Goal: Use online tool/utility: Utilize a website feature to perform a specific function

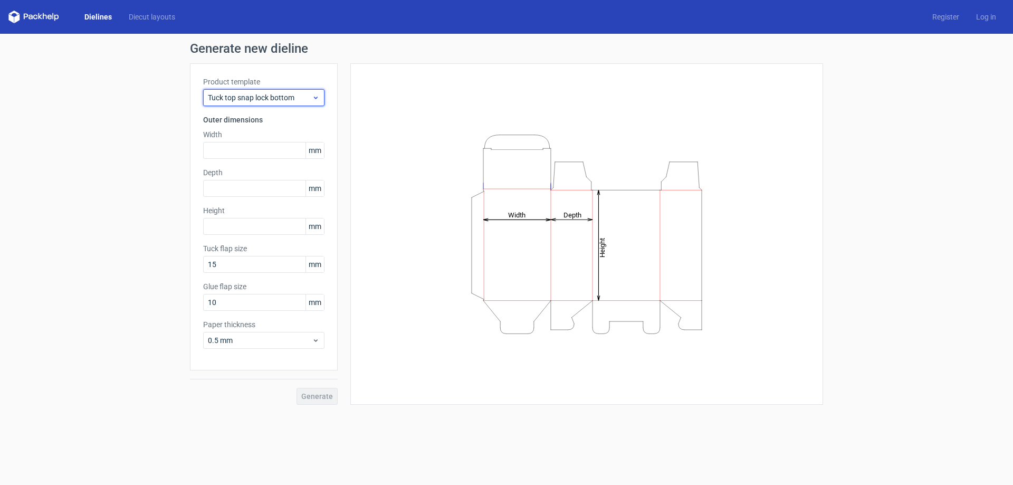
click at [270, 100] on span "Tuck top snap lock bottom" at bounding box center [260, 97] width 104 height 11
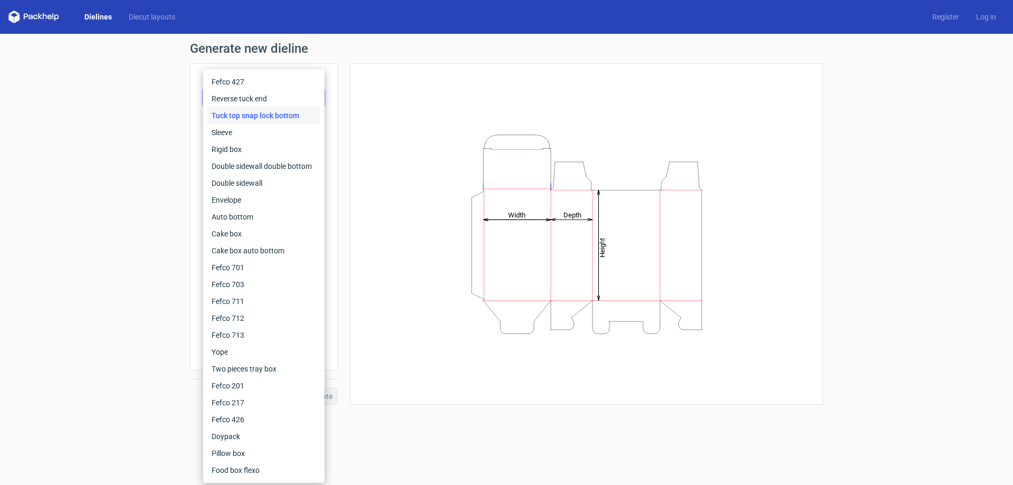
click at [138, 116] on div "Generate new dieline Product template Tuck top snap lock bottom Outer dimension…" at bounding box center [506, 223] width 1013 height 379
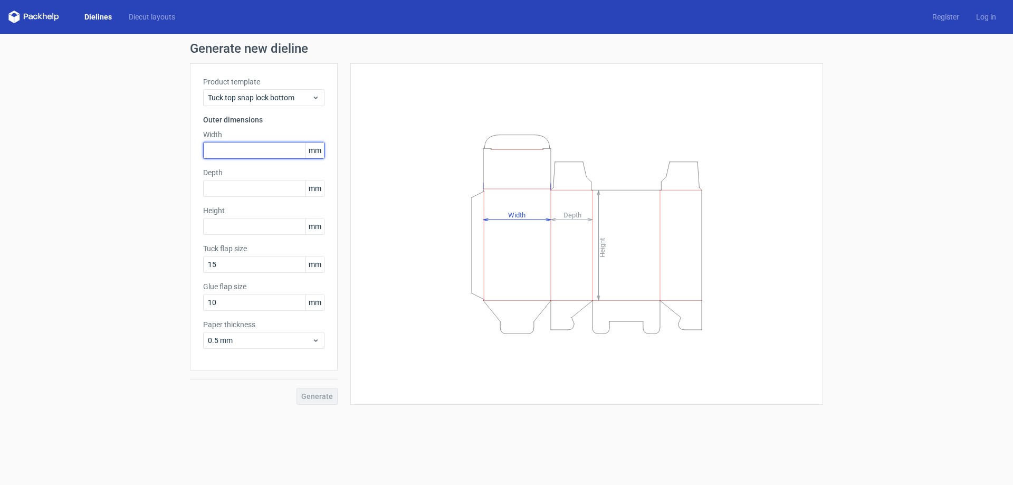
click at [243, 154] on input "text" at bounding box center [263, 150] width 121 height 17
click at [237, 194] on div "Depth mm" at bounding box center [263, 182] width 121 height 30
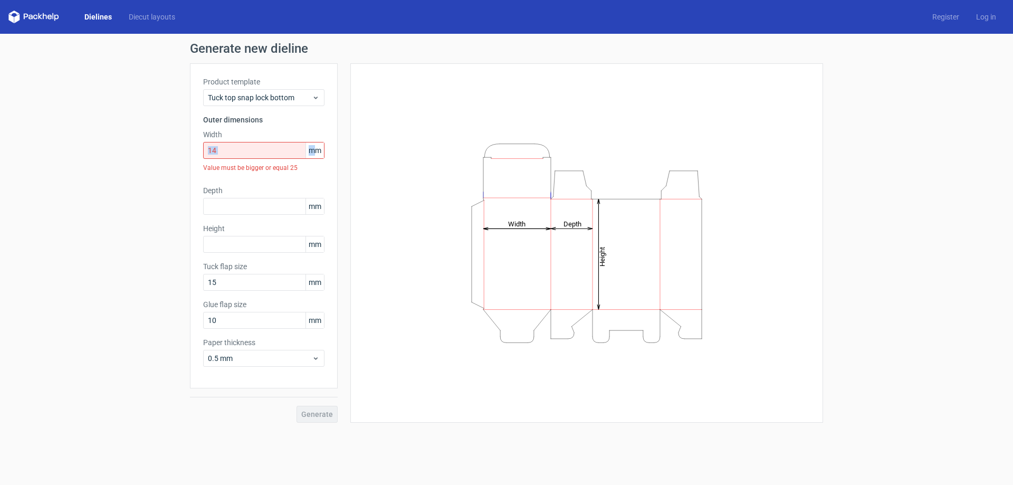
drag, startPoint x: 312, startPoint y: 153, endPoint x: 326, endPoint y: 151, distance: 13.3
click at [326, 151] on div "Product template Tuck top snap lock bottom Outer dimensions Width 14 mm Value m…" at bounding box center [264, 225] width 148 height 325
click at [322, 151] on span "mm" at bounding box center [315, 150] width 18 height 16
drag, startPoint x: 318, startPoint y: 150, endPoint x: 306, endPoint y: 153, distance: 12.9
click at [306, 153] on span "mm" at bounding box center [315, 150] width 18 height 16
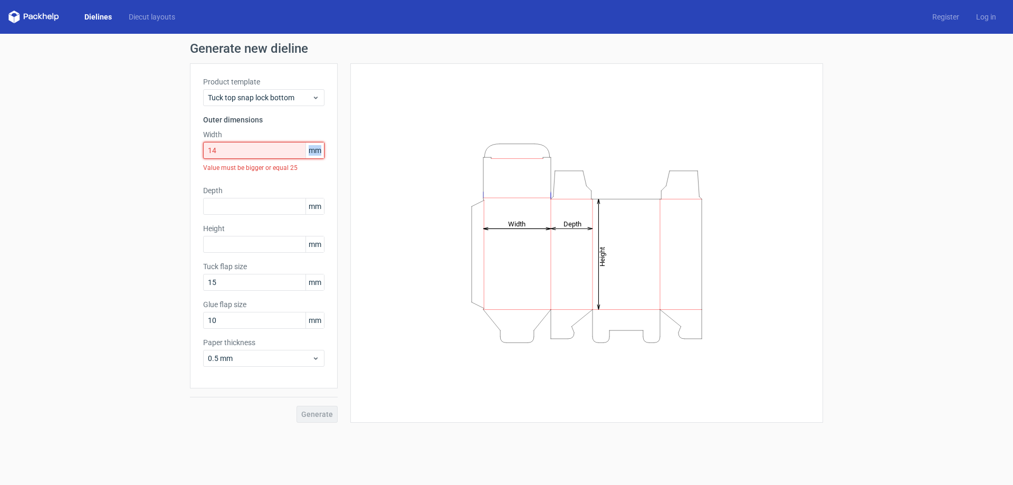
click at [214, 152] on input "14" at bounding box center [263, 150] width 121 height 17
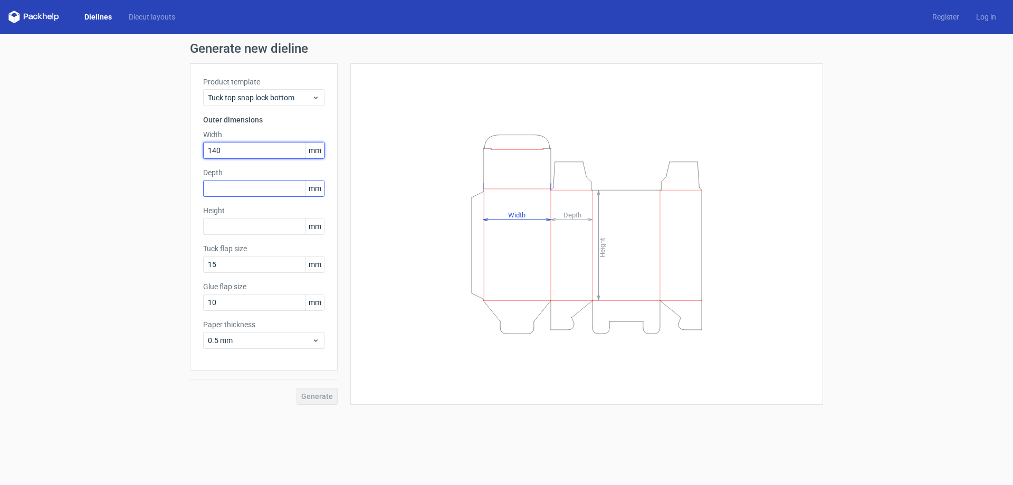
type input "140"
click at [226, 189] on input "text" at bounding box center [263, 188] width 121 height 17
type input "140"
click at [237, 200] on div "Product template Tuck top snap lock bottom Outer dimensions Width 140 mm Depth …" at bounding box center [264, 216] width 148 height 307
click at [230, 226] on input "text" at bounding box center [263, 226] width 121 height 17
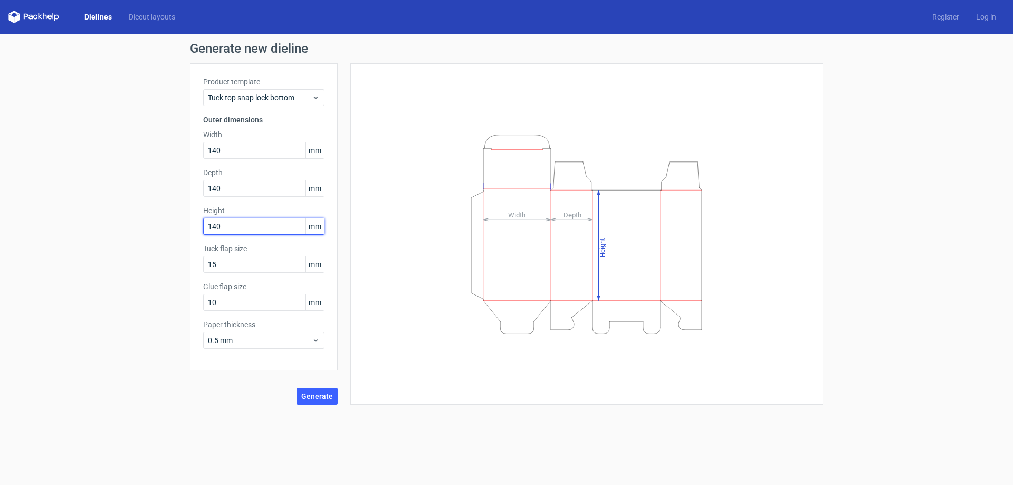
type input "140"
click at [169, 278] on div "Generate new dieline Product template Tuck top snap lock bottom Outer dimension…" at bounding box center [506, 223] width 1013 height 379
click at [314, 396] on span "Generate" at bounding box center [317, 396] width 32 height 7
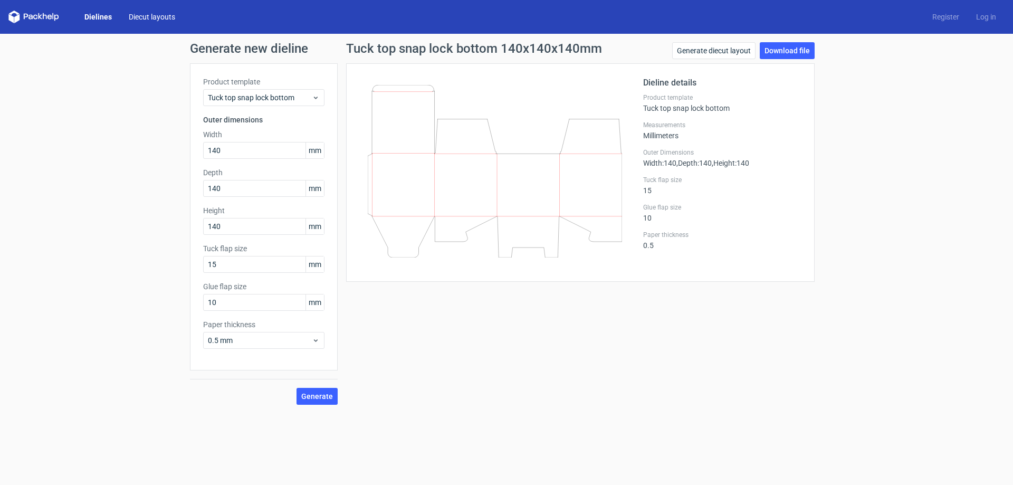
click at [149, 16] on link "Diecut layouts" at bounding box center [151, 17] width 63 height 11
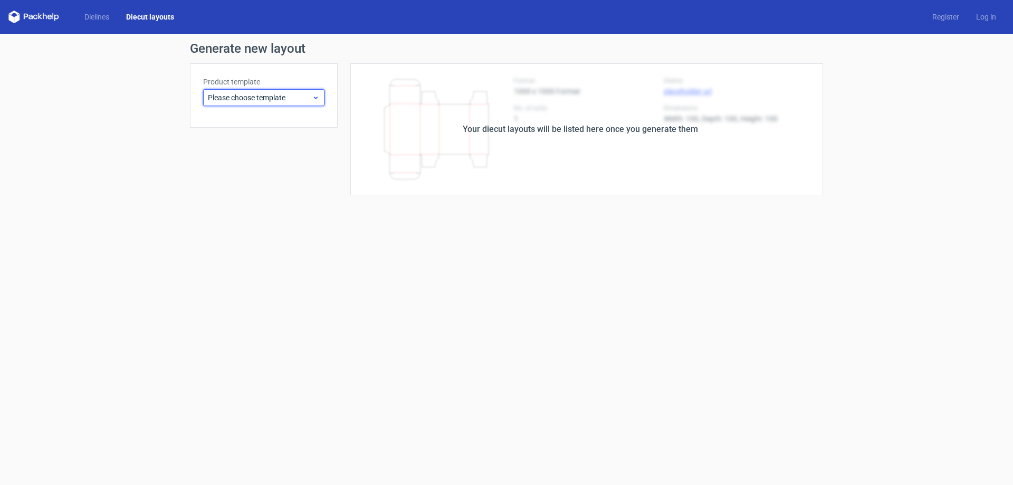
click at [304, 98] on span "Please choose template" at bounding box center [260, 97] width 104 height 11
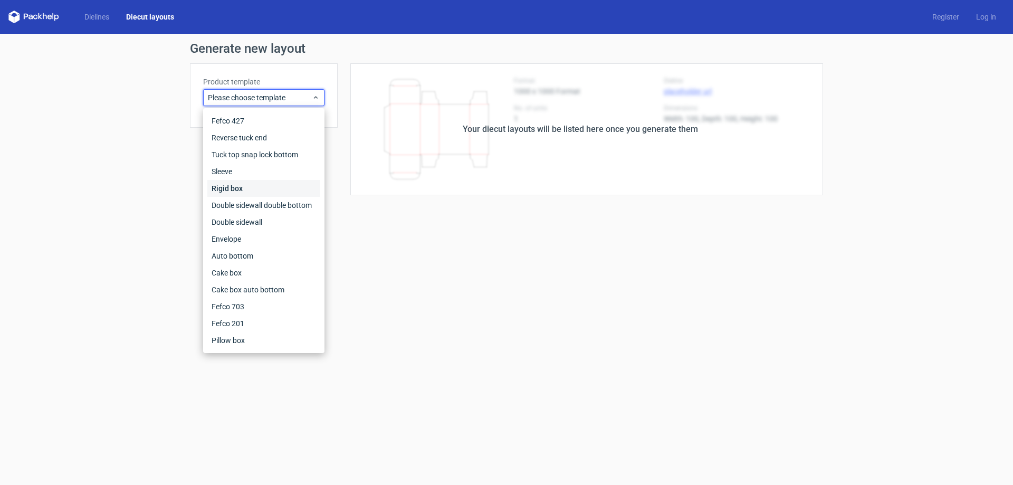
click at [286, 183] on div "Rigid box" at bounding box center [263, 188] width 113 height 17
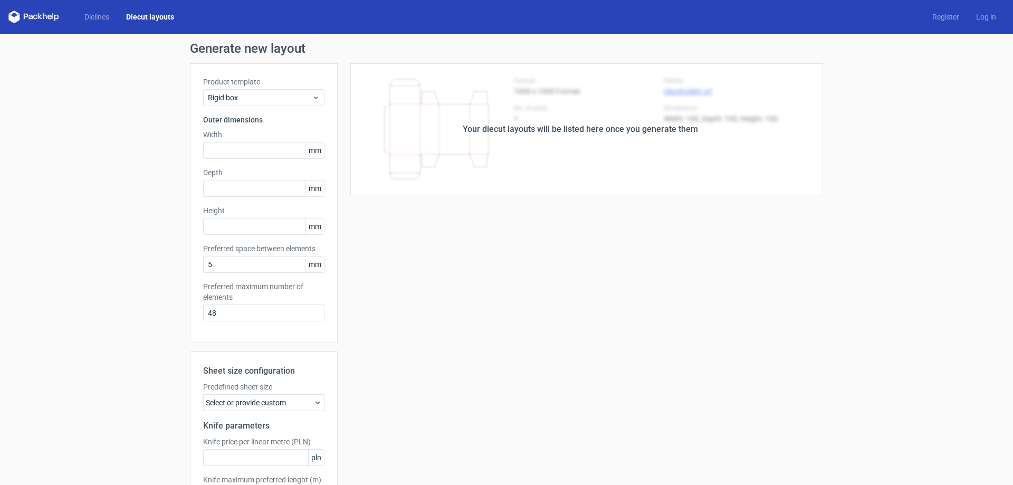
click at [144, 15] on link "Diecut layouts" at bounding box center [150, 17] width 65 height 11
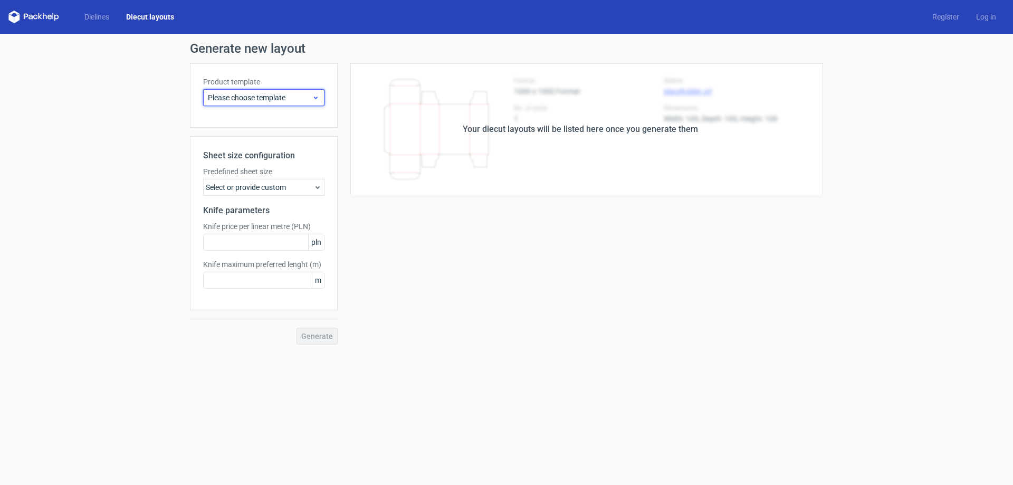
click at [258, 98] on span "Please choose template" at bounding box center [260, 97] width 104 height 11
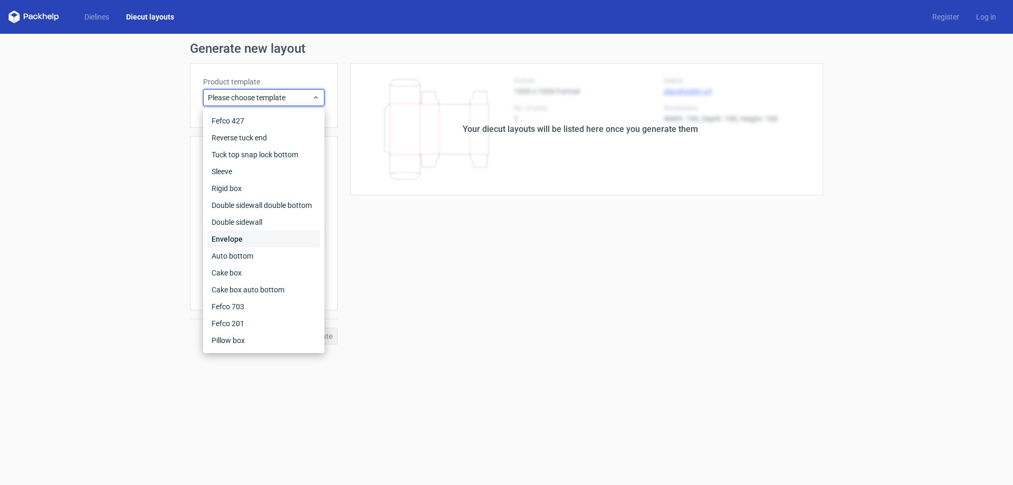
click at [292, 235] on div "Envelope" at bounding box center [263, 239] width 113 height 17
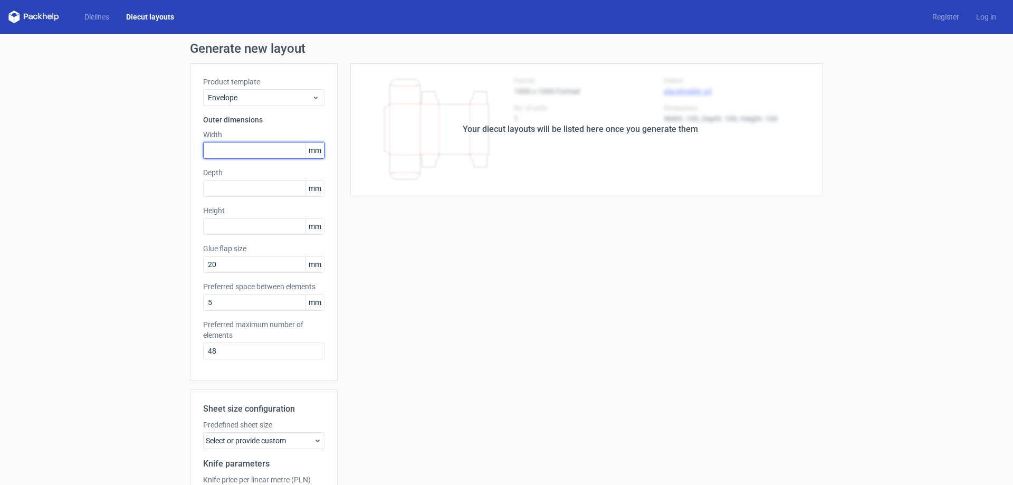
click at [264, 148] on input "text" at bounding box center [263, 150] width 121 height 17
type input "140"
click at [269, 187] on input "text" at bounding box center [263, 188] width 121 height 17
type input "140"
click at [261, 223] on input "text" at bounding box center [263, 226] width 121 height 17
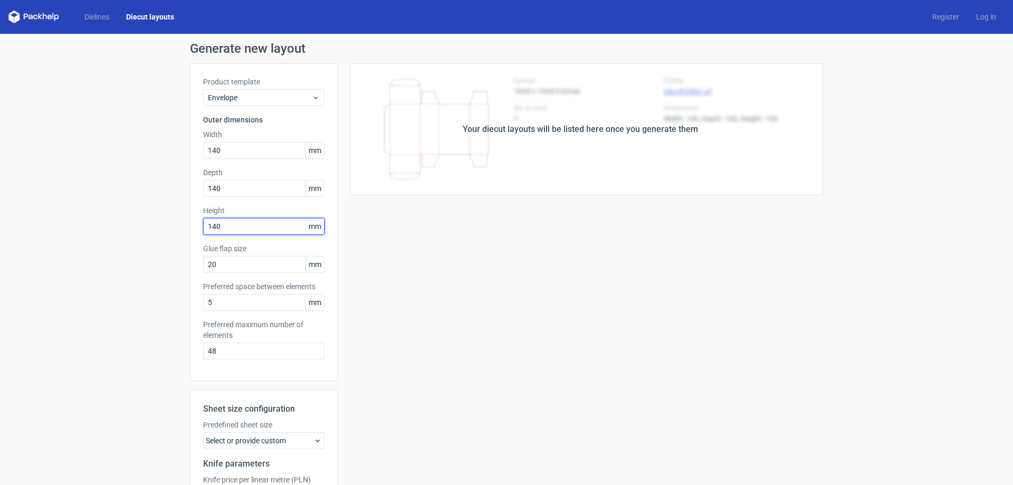
type input "140"
click at [135, 231] on div "Generate new layout Product template Envelope Outer dimensions Width 140 mm Dep…" at bounding box center [506, 320] width 1013 height 573
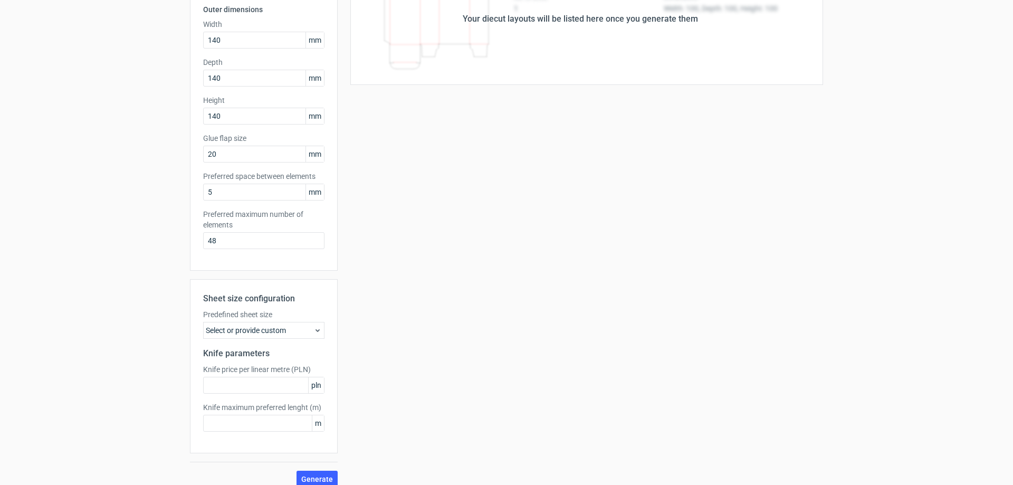
scroll to position [121, 0]
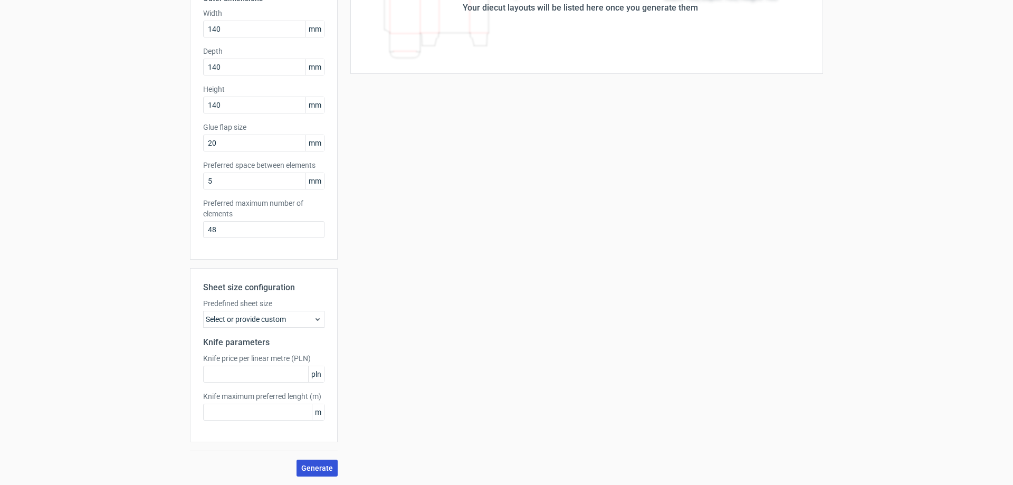
click at [318, 467] on span "Generate" at bounding box center [317, 467] width 32 height 7
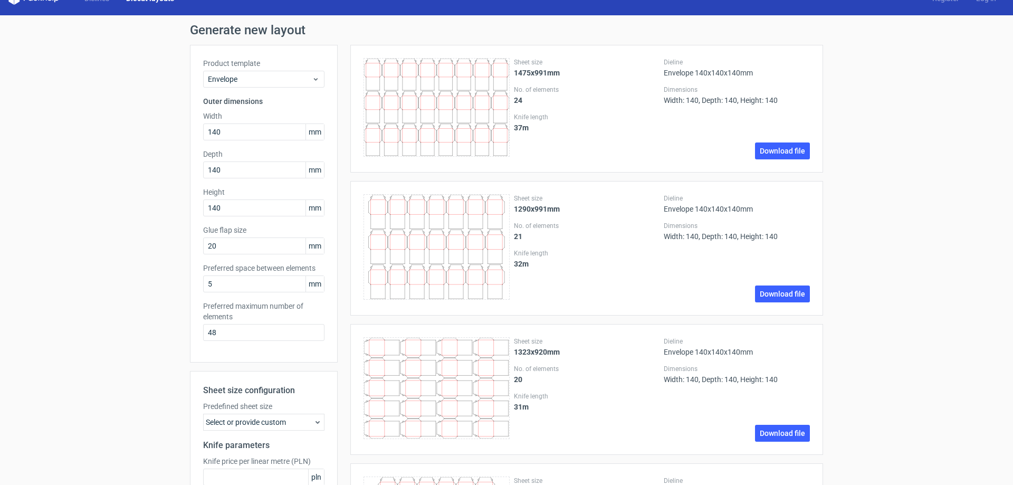
scroll to position [0, 0]
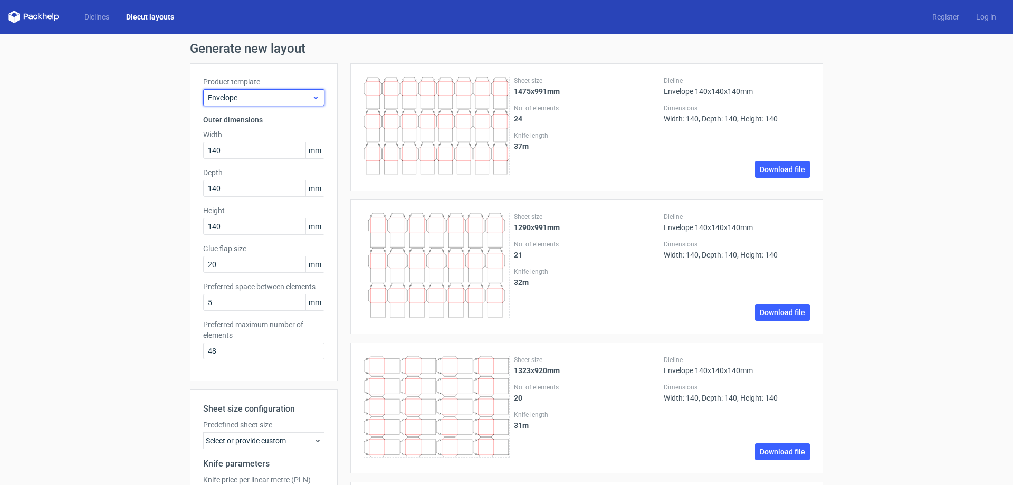
click at [249, 96] on span "Envelope" at bounding box center [260, 97] width 104 height 11
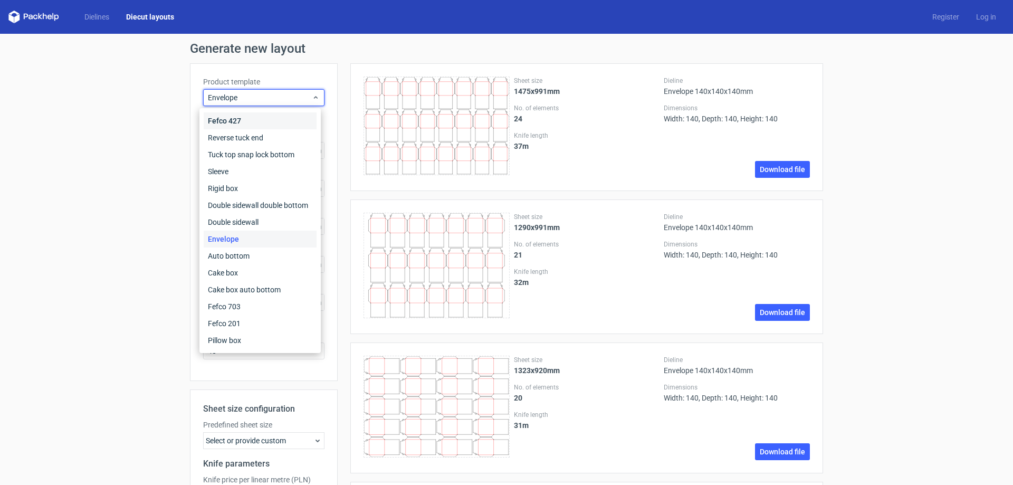
click at [278, 125] on div "Fefco 427" at bounding box center [260, 120] width 113 height 17
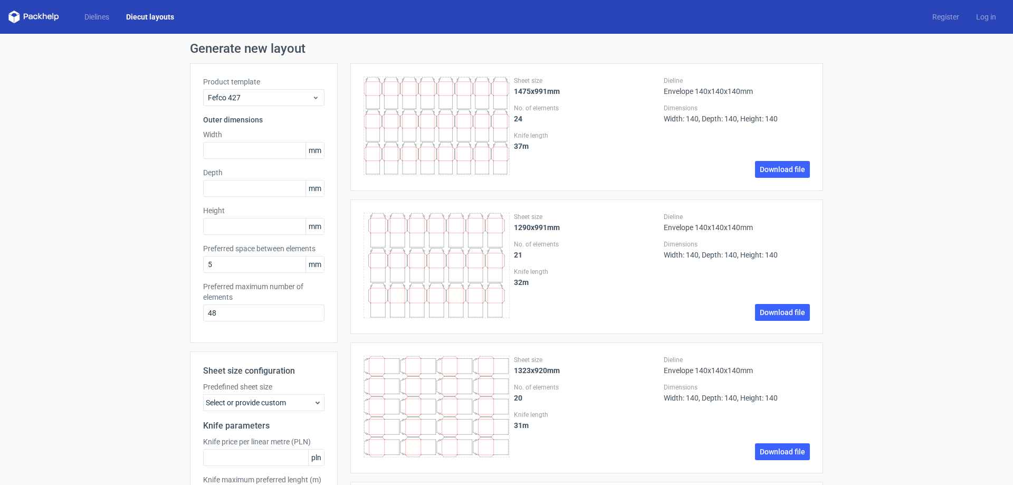
click at [279, 84] on label "Product template" at bounding box center [263, 82] width 121 height 11
click at [40, 12] on icon at bounding box center [33, 17] width 51 height 13
click at [36, 16] on icon at bounding box center [33, 17] width 51 height 13
click at [149, 15] on link "Diecut layouts" at bounding box center [150, 17] width 65 height 11
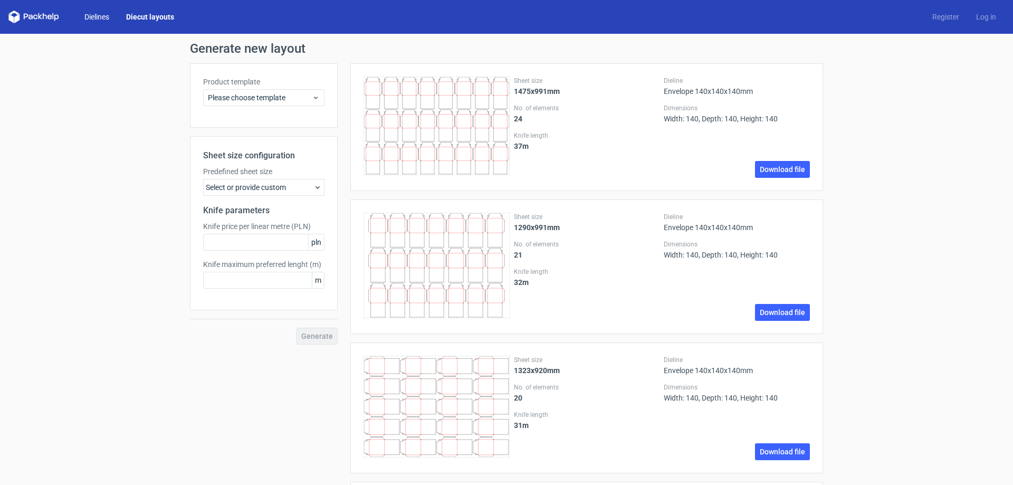
click at [106, 13] on link "Dielines" at bounding box center [97, 17] width 42 height 11
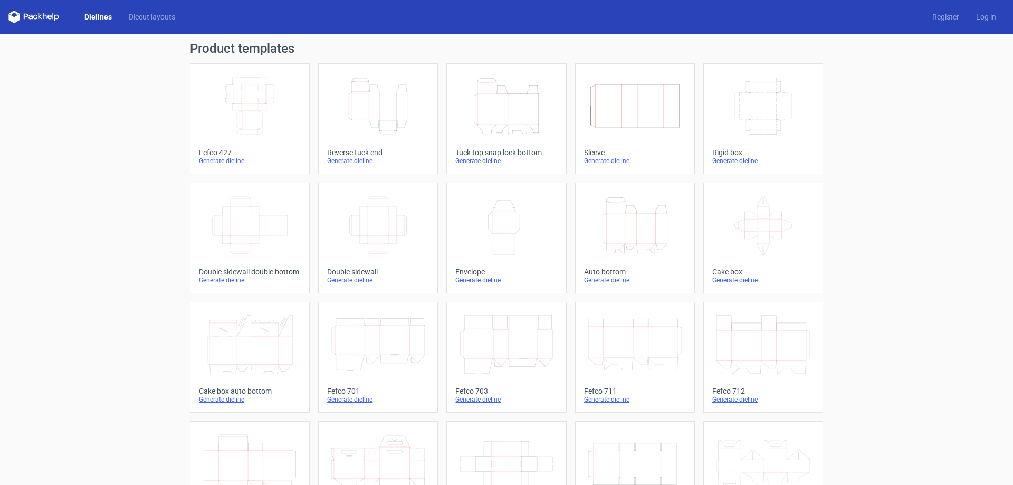
click at [523, 113] on icon "Height Depth Width" at bounding box center [506, 106] width 93 height 59
